Goal: Check status: Check status

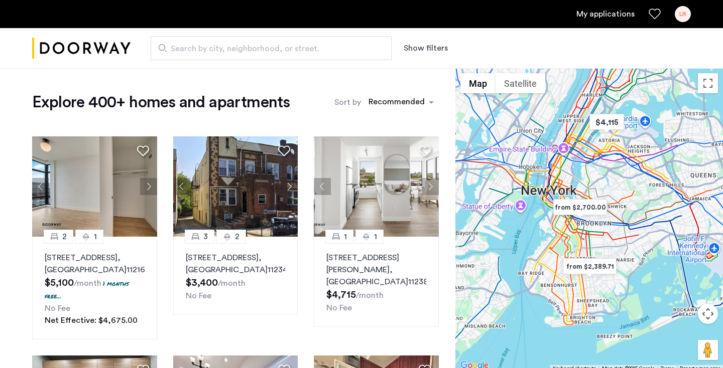
click at [596, 15] on link "My applications" at bounding box center [605, 14] width 58 height 12
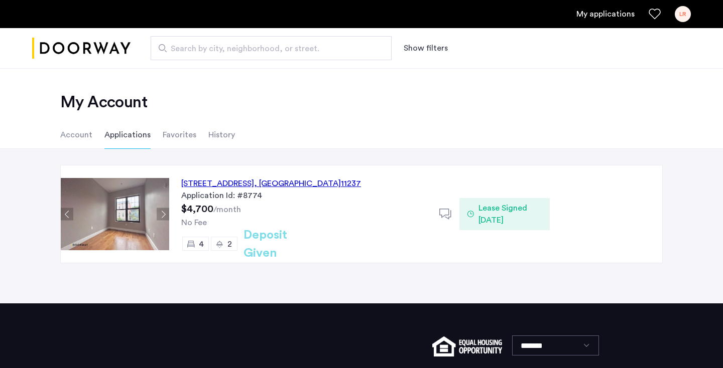
click at [308, 226] on div "No Fee" at bounding box center [304, 223] width 246 height 12
click at [509, 218] on span "Lease Signed [DATE]" at bounding box center [509, 214] width 63 height 24
